Goal: Obtain resource: Obtain resource

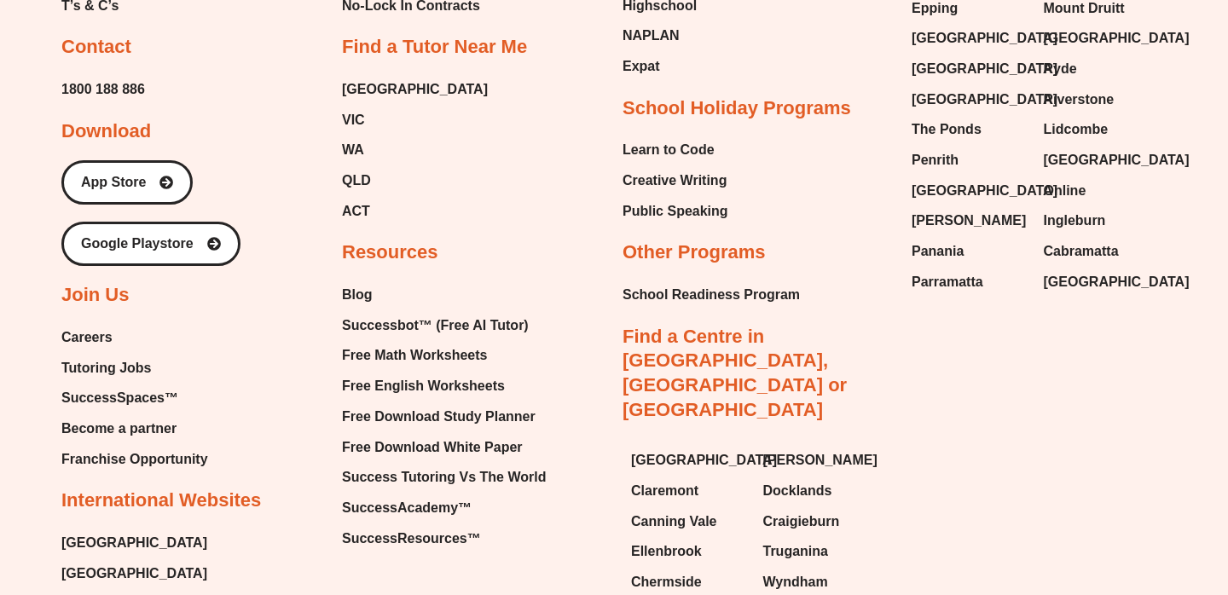
scroll to position [7213, 0]
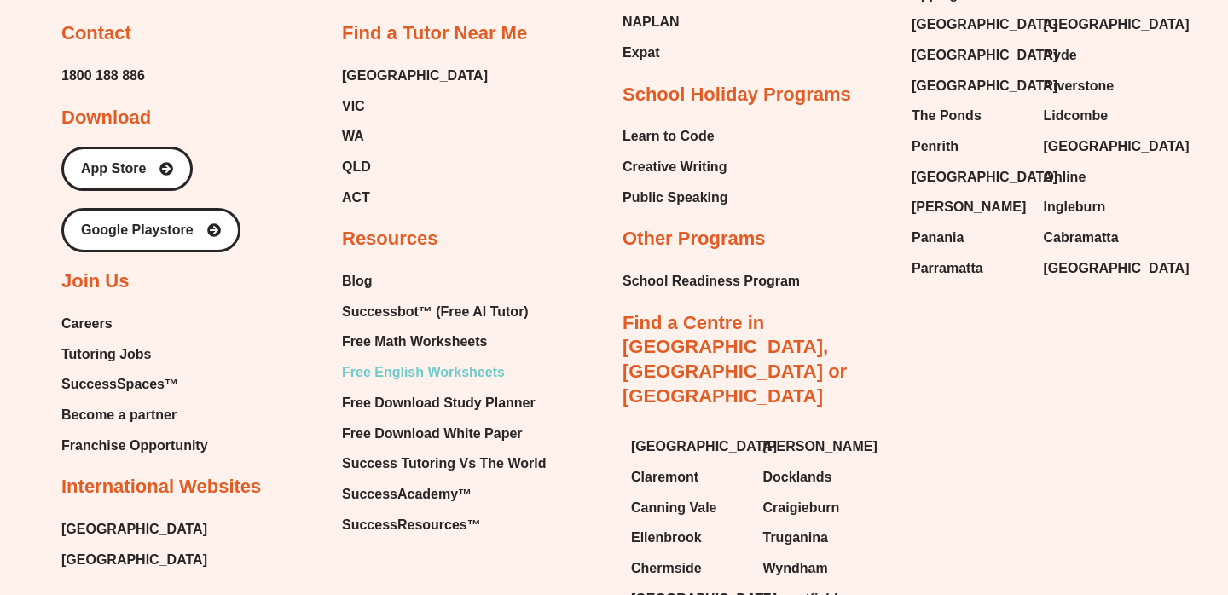
click at [429, 360] on span "Free English Worksheets" at bounding box center [423, 373] width 163 height 26
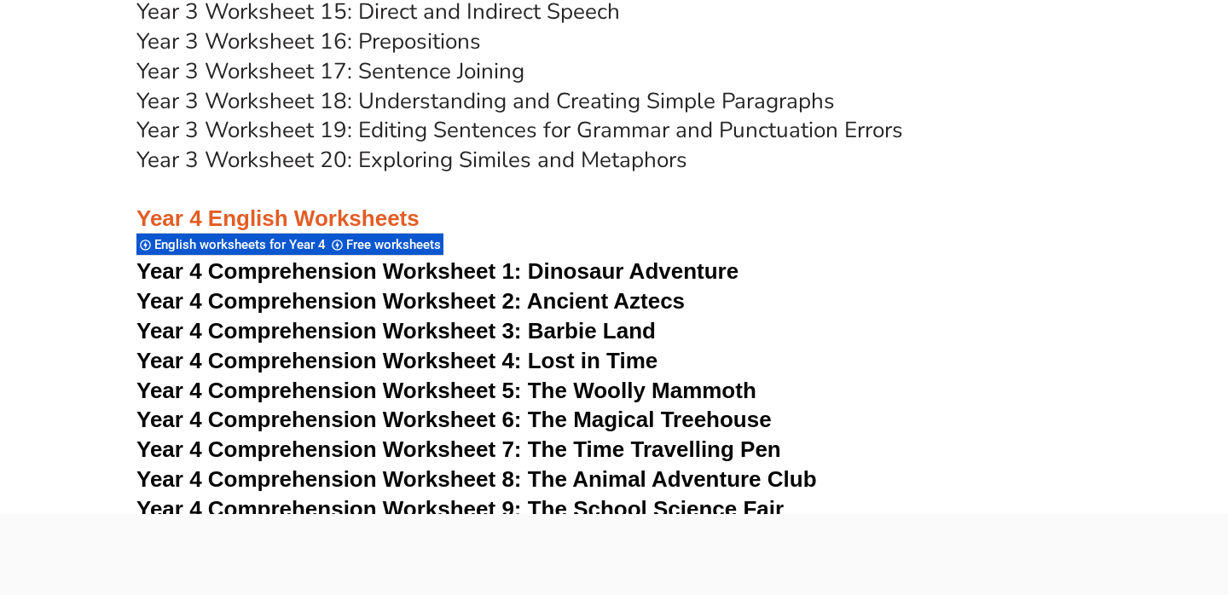
scroll to position [6999, 0]
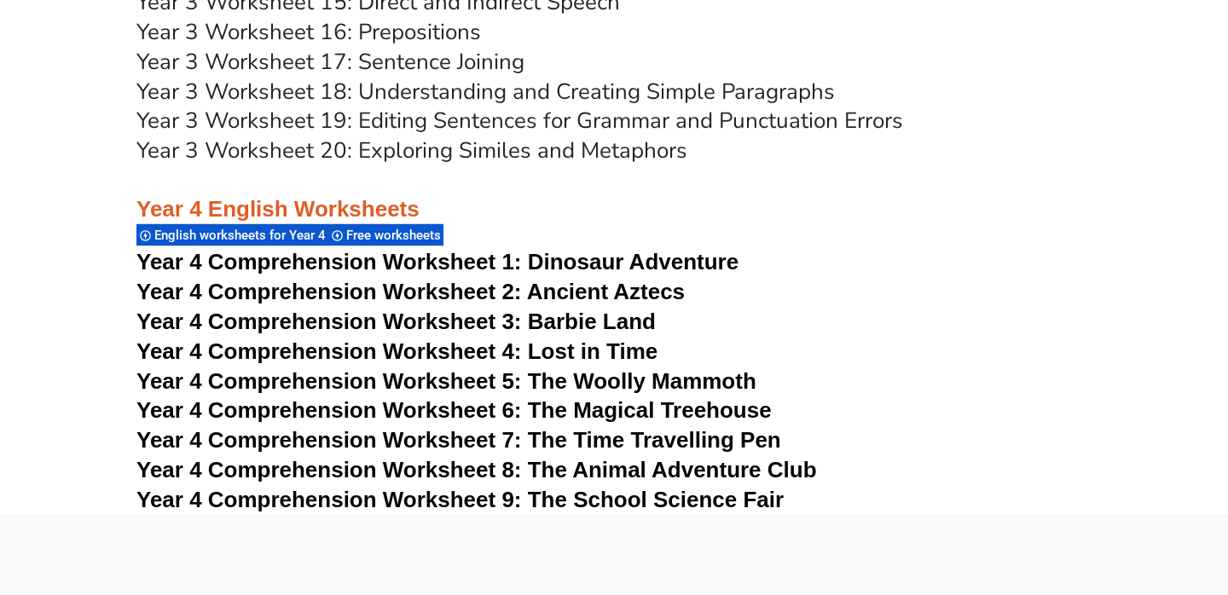
click at [216, 262] on span "Year 4 Comprehension Worksheet 1:" at bounding box center [329, 262] width 386 height 26
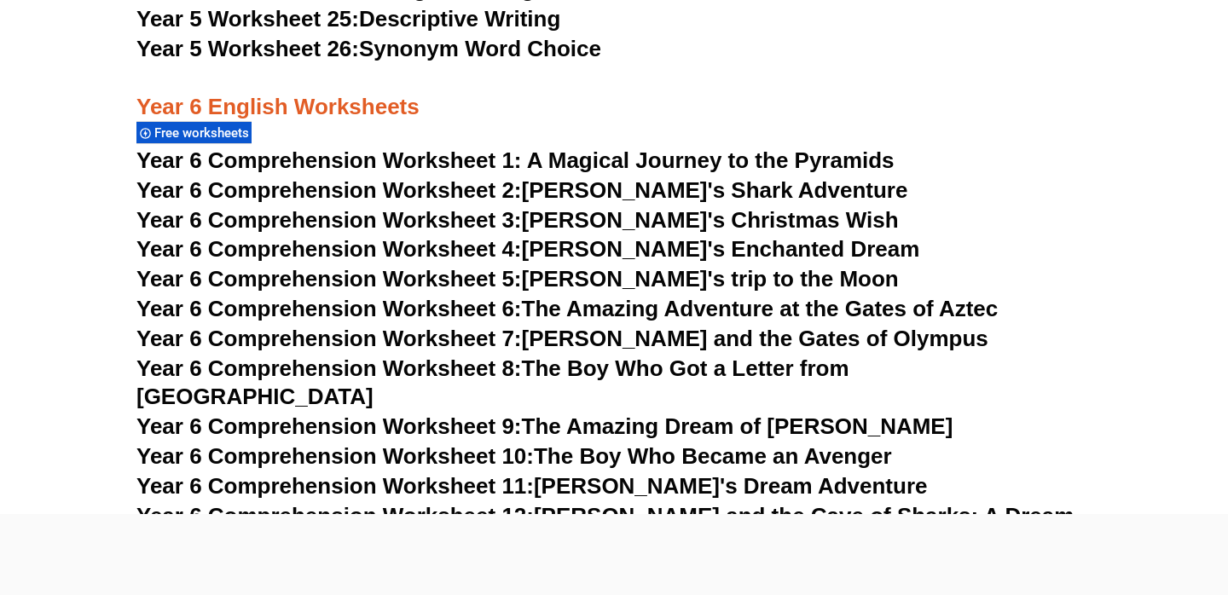
scroll to position [9636, 0]
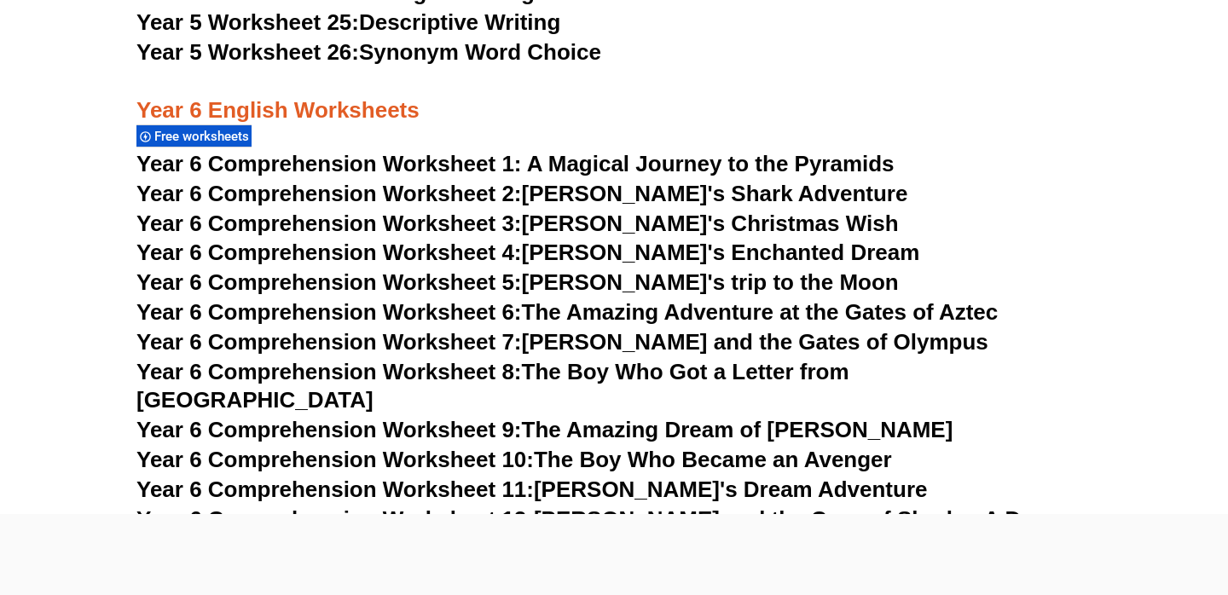
click at [238, 171] on span "Year 6 Comprehension Worksheet 1: A Magical Journey to the Pyramids" at bounding box center [515, 164] width 758 height 26
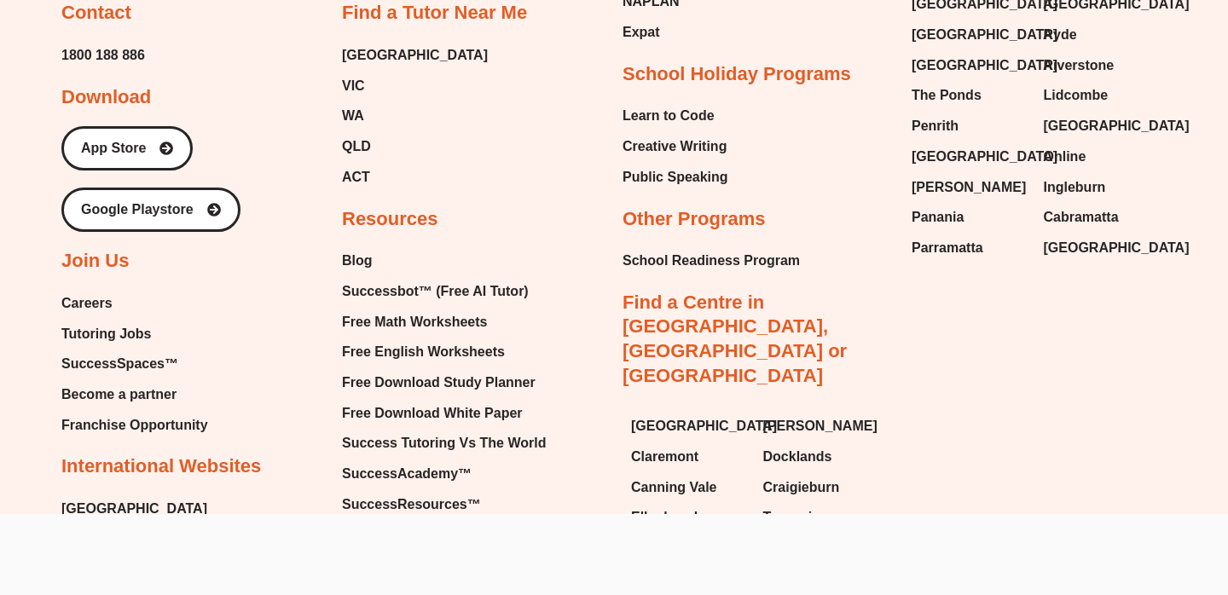
scroll to position [18653, 0]
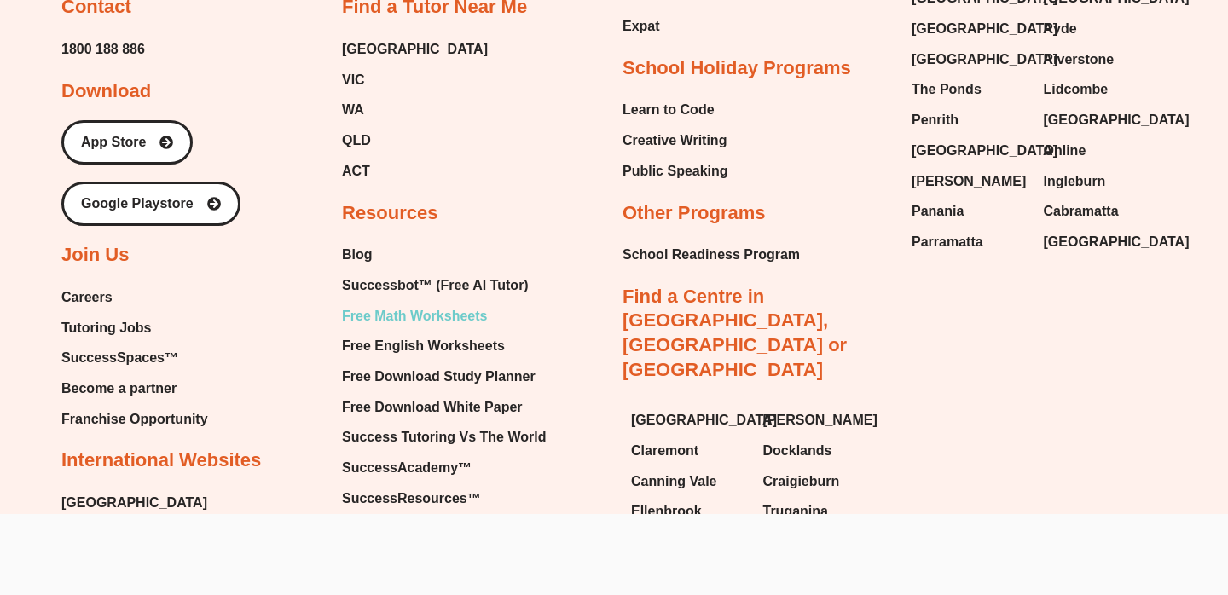
click at [416, 304] on span "Free Math Worksheets" at bounding box center [414, 317] width 145 height 26
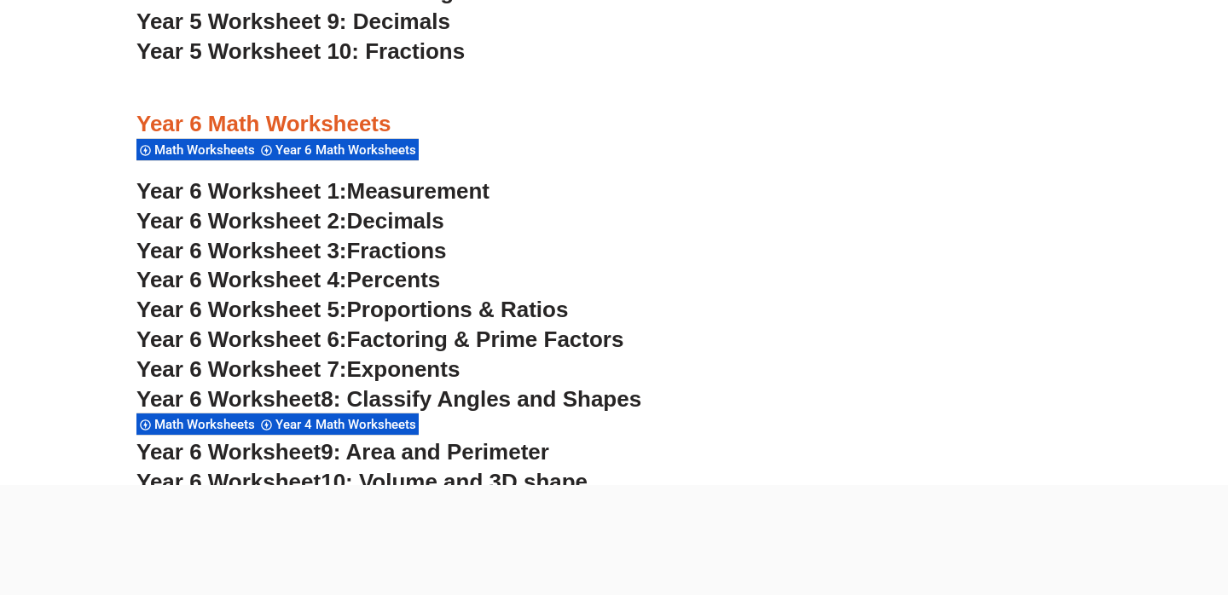
scroll to position [3837, 0]
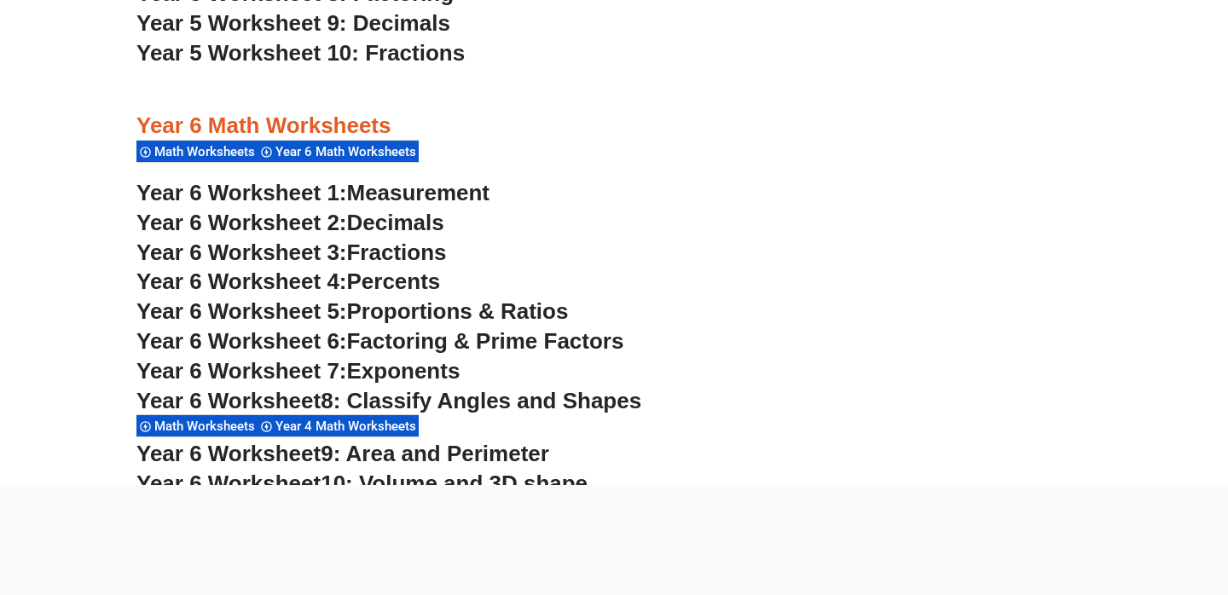
click at [287, 195] on span "Year 6 Worksheet 1:" at bounding box center [241, 193] width 211 height 26
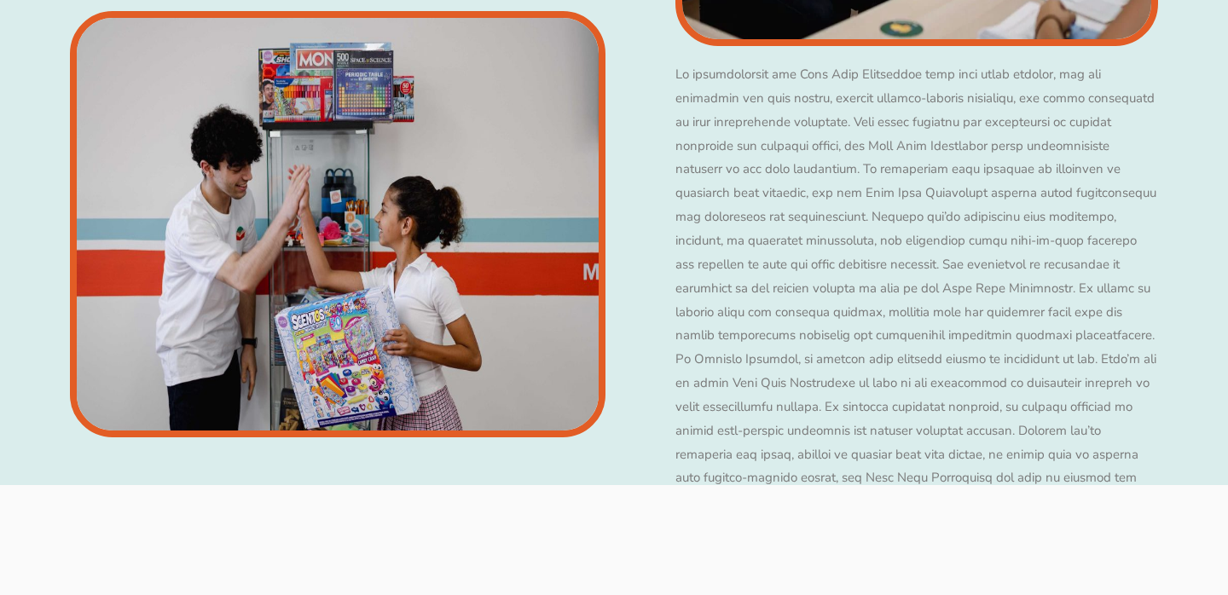
scroll to position [2578, 0]
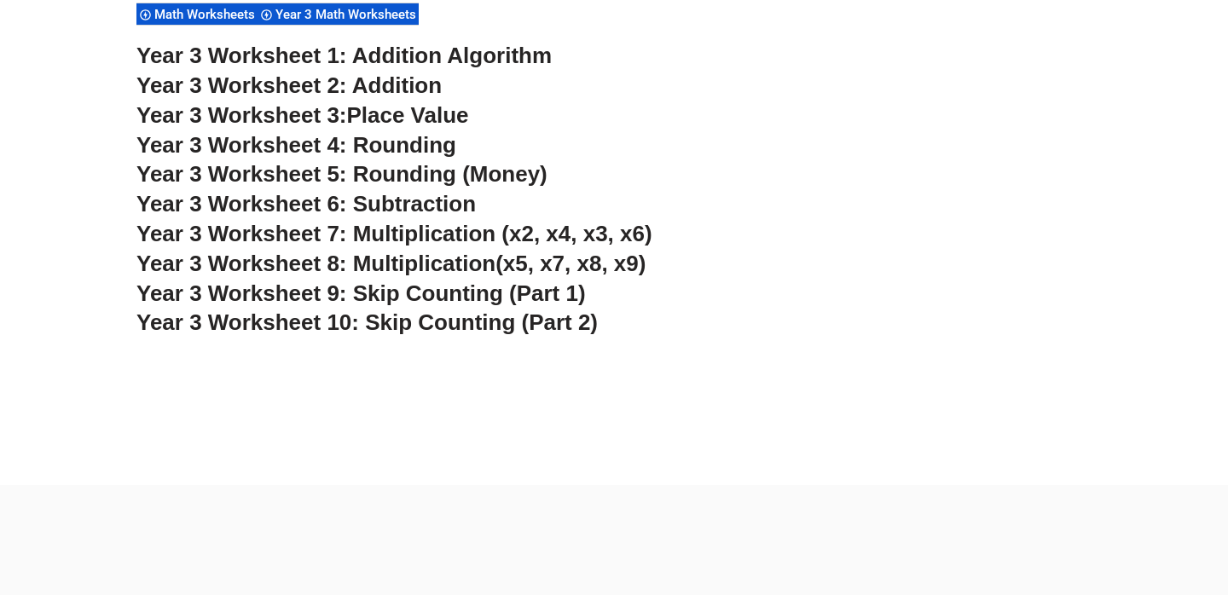
scroll to position [2396, 0]
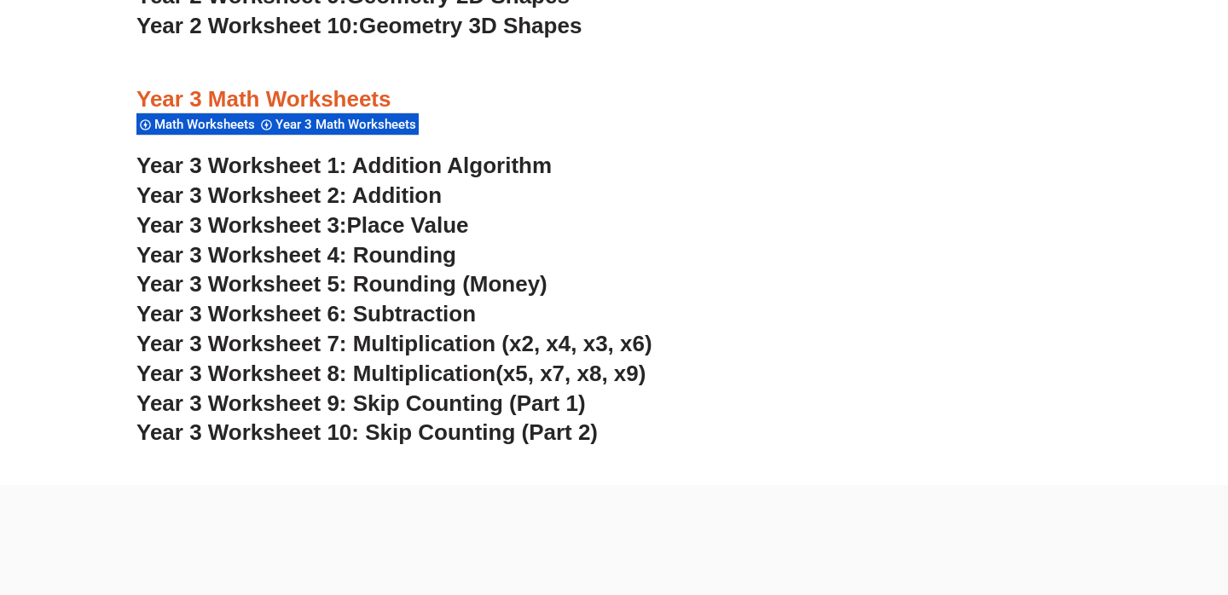
click at [283, 168] on link "Year 3 Worksheet 1: Addition Algorithm" at bounding box center [343, 166] width 415 height 26
